Goal: Check status

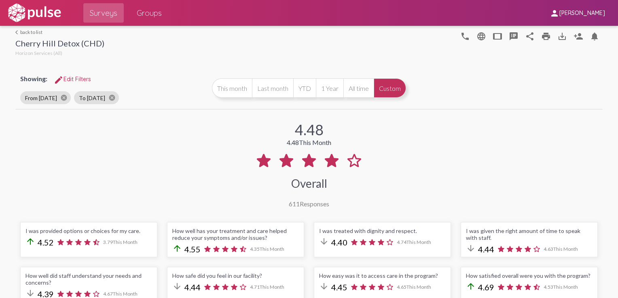
scroll to position [121, 0]
